Goal: Information Seeking & Learning: Understand process/instructions

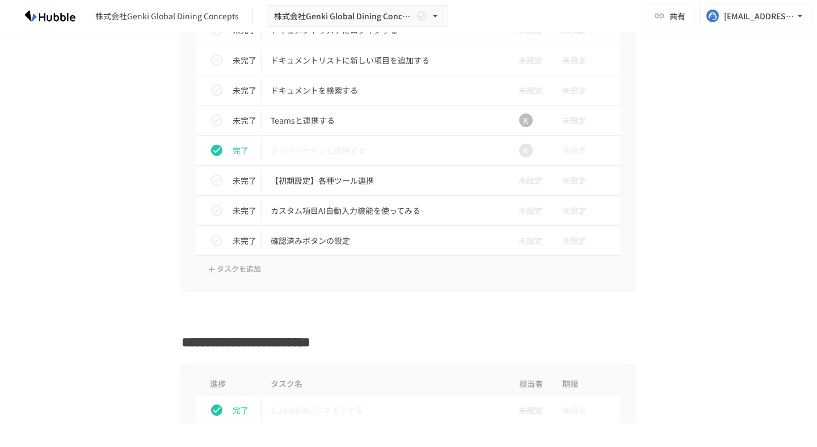
scroll to position [604, 0]
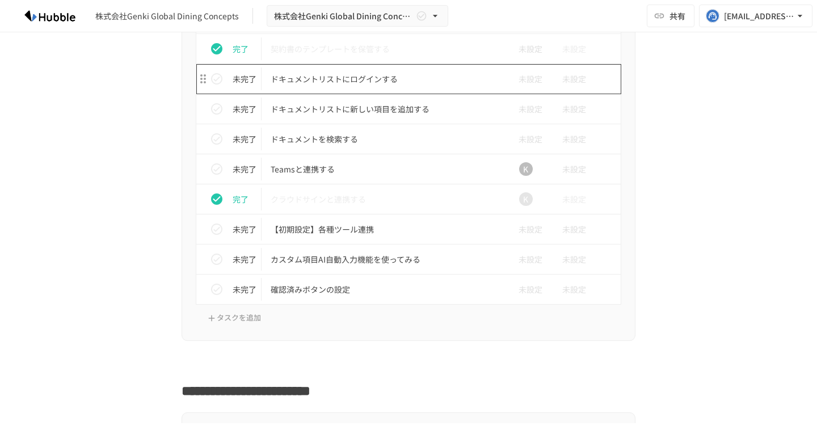
click at [432, 74] on p "ドキュメントリストにログインする" at bounding box center [384, 79] width 228 height 14
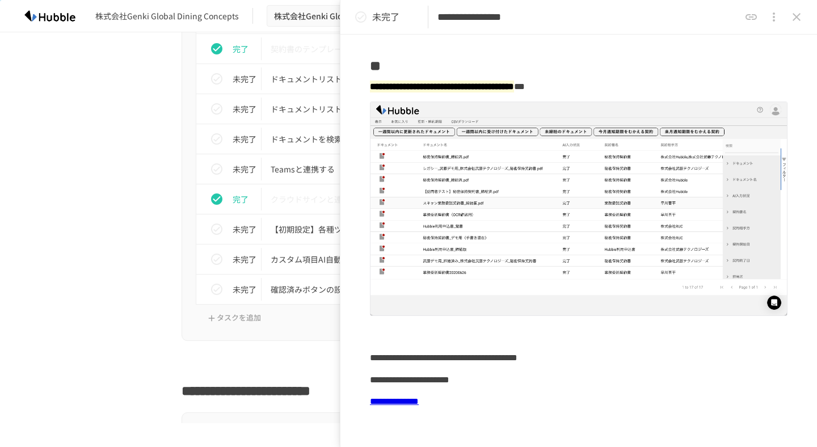
scroll to position [78, 0]
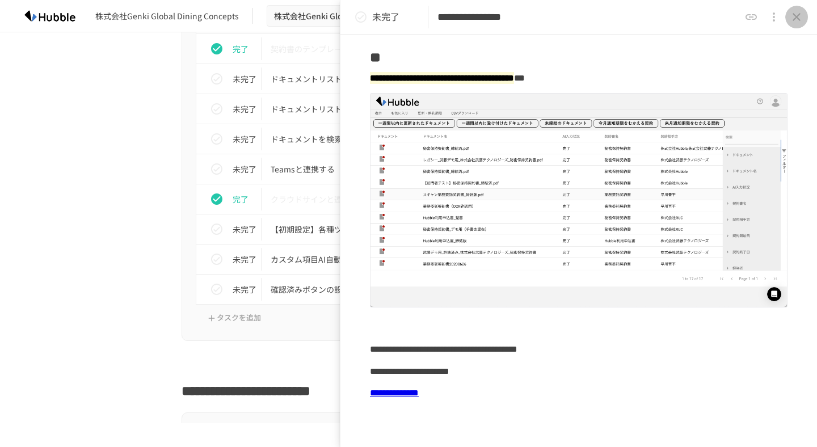
click at [796, 19] on icon "close drawer" at bounding box center [796, 17] width 14 height 14
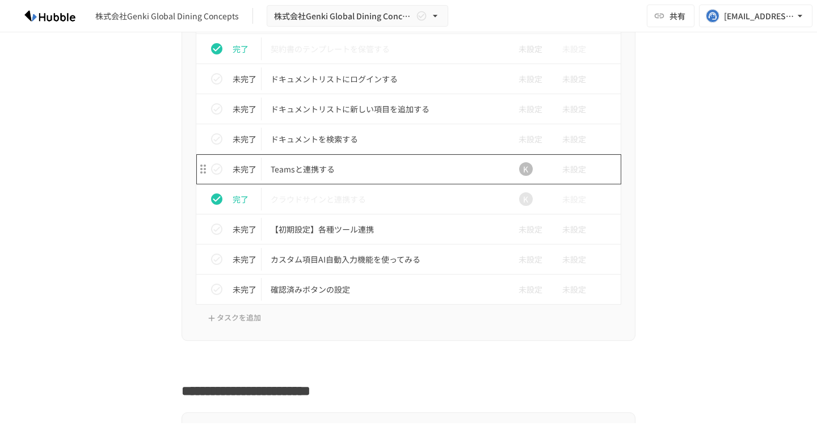
click at [352, 168] on p "Teamsと連携する" at bounding box center [384, 169] width 228 height 14
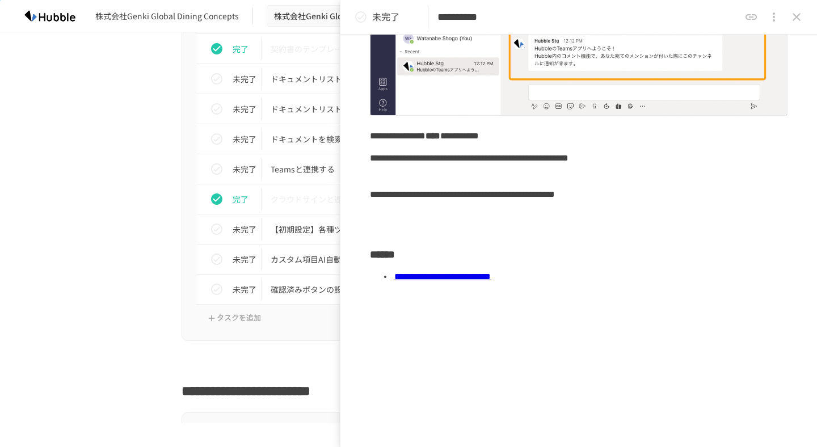
scroll to position [224, 0]
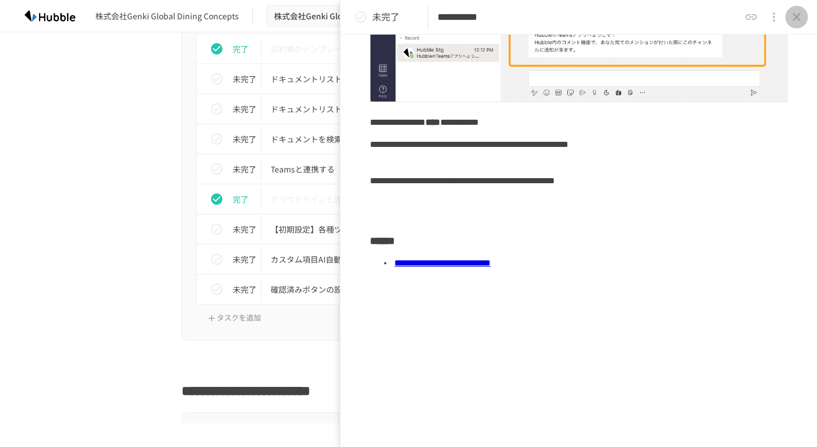
click at [797, 16] on icon "close drawer" at bounding box center [796, 17] width 8 height 8
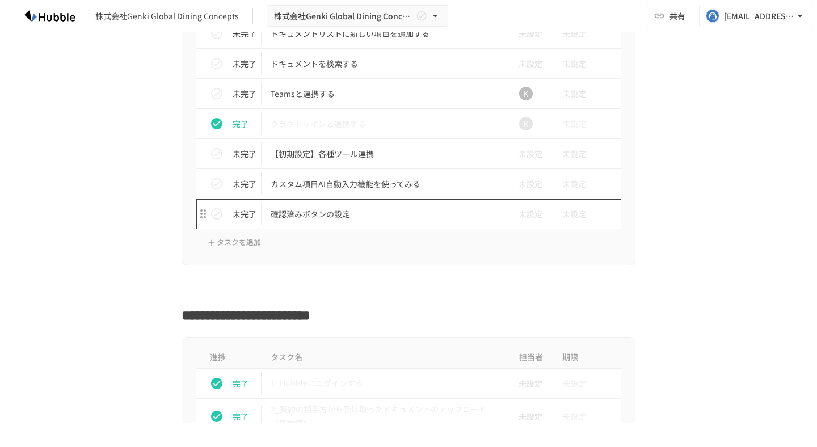
scroll to position [680, 0]
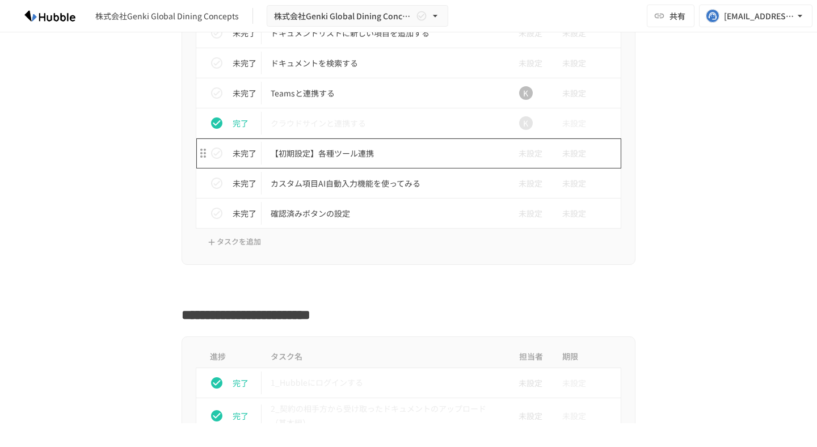
click at [394, 157] on p "【初期設定】各種ツール連携" at bounding box center [384, 153] width 228 height 14
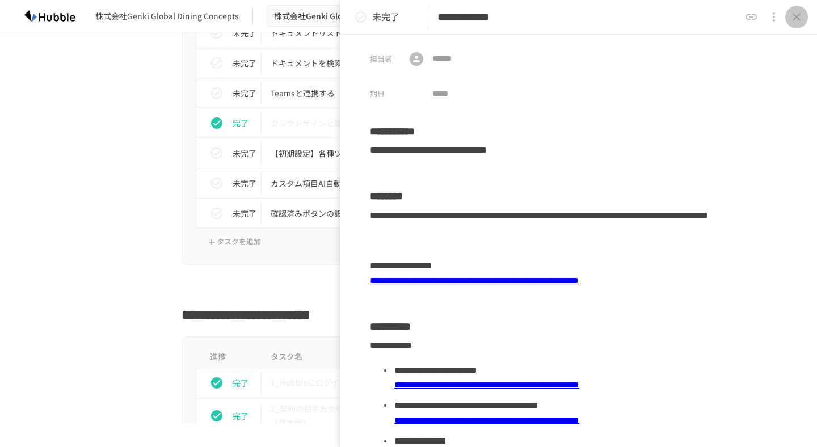
click at [798, 20] on icon "close drawer" at bounding box center [796, 17] width 8 height 8
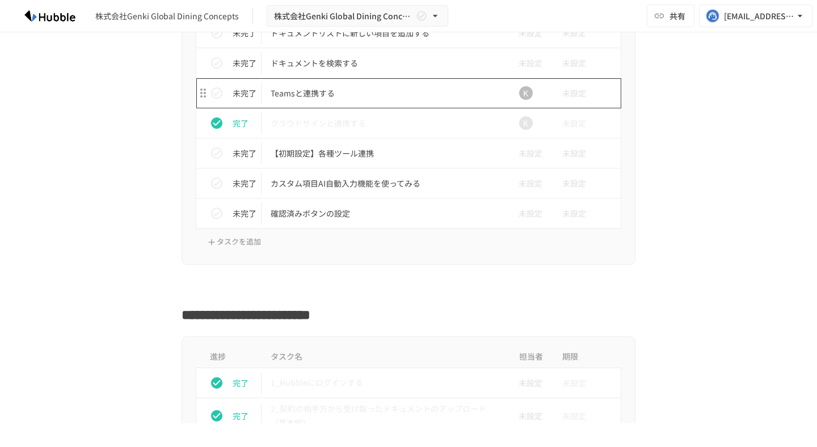
click at [413, 91] on p "Teamsと連携する" at bounding box center [384, 93] width 228 height 14
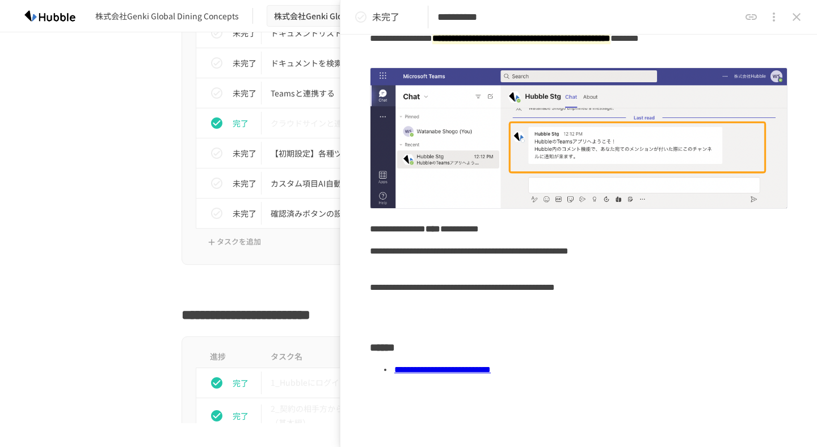
scroll to position [224, 0]
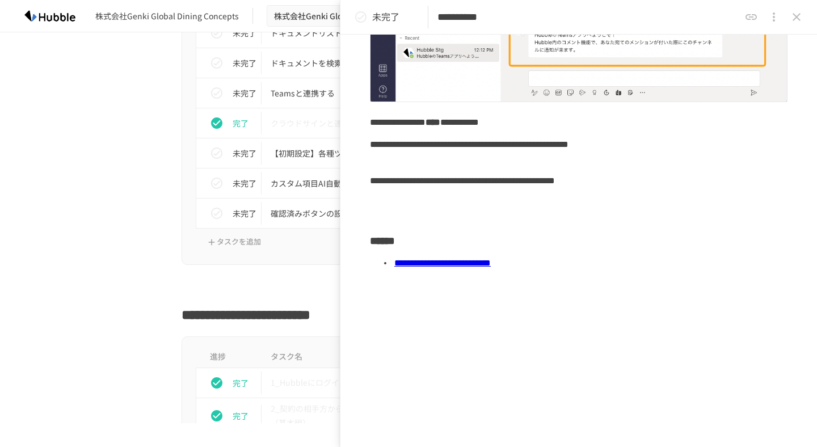
click at [800, 15] on icon "close drawer" at bounding box center [796, 17] width 14 height 14
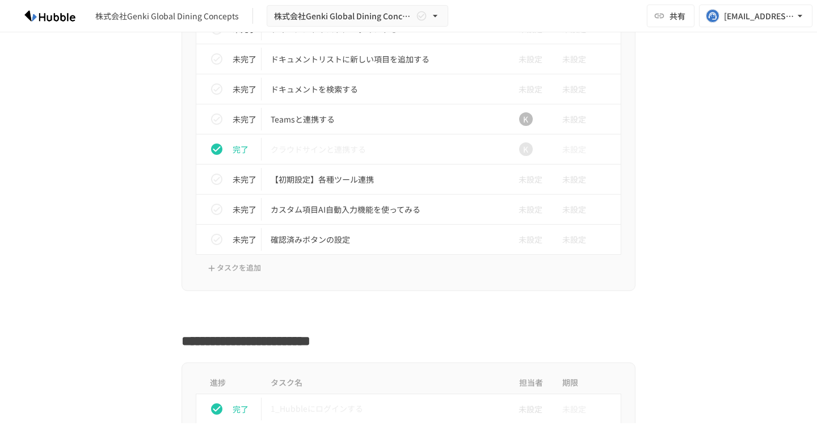
scroll to position [654, 0]
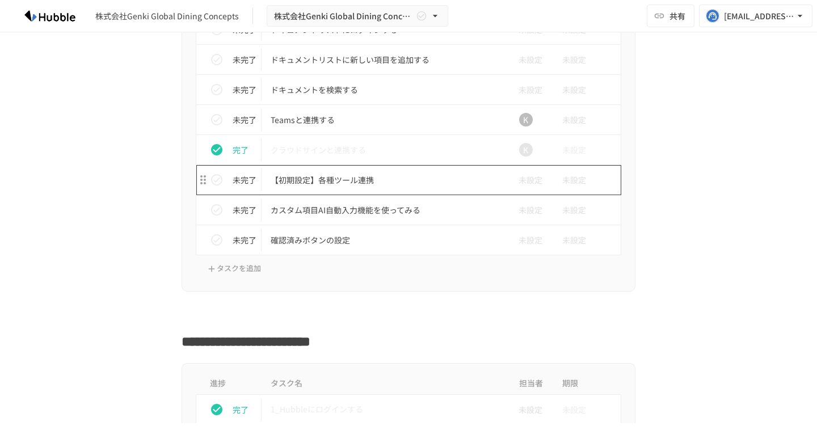
click at [420, 184] on p "【初期設定】各種ツール連携" at bounding box center [384, 180] width 228 height 14
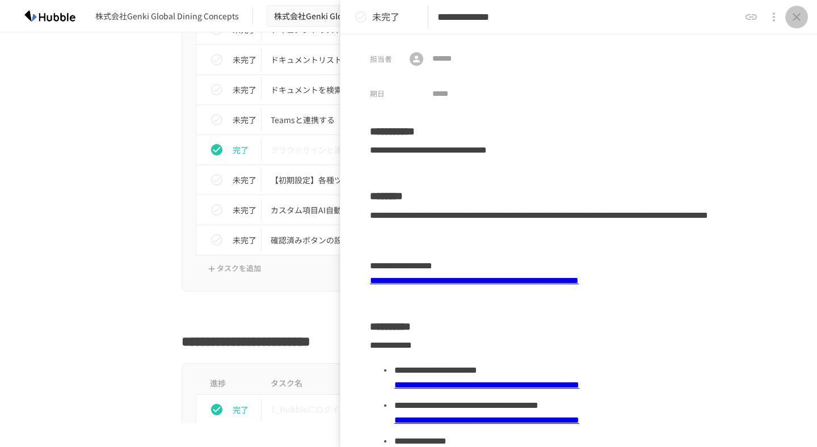
click at [793, 17] on icon "close drawer" at bounding box center [796, 17] width 14 height 14
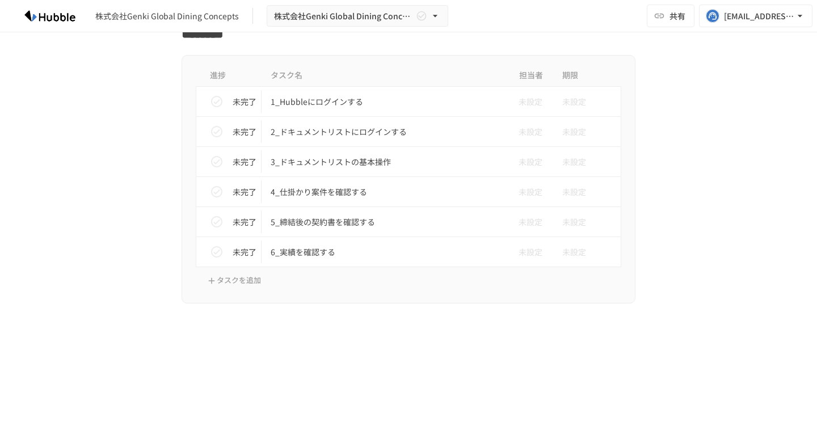
scroll to position [2640, 0]
